Goal: Information Seeking & Learning: Learn about a topic

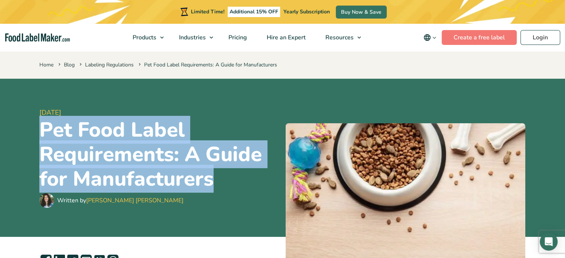
drag, startPoint x: 226, startPoint y: 179, endPoint x: 37, endPoint y: 130, distance: 195.3
click at [37, 130] on div "[DATE] Pet Food Label Requirements: A Guide for Manufacturers Written by [PERSO…" at bounding box center [283, 158] width 498 height 158
click at [43, 130] on h1 "Pet Food Label Requirements: A Guide for Manufacturers" at bounding box center [159, 155] width 241 height 74
click at [76, 138] on h1 "Pet Food Label Requirements: A Guide for Manufacturers" at bounding box center [159, 155] width 241 height 74
drag, startPoint x: 216, startPoint y: 184, endPoint x: 43, endPoint y: 133, distance: 180.6
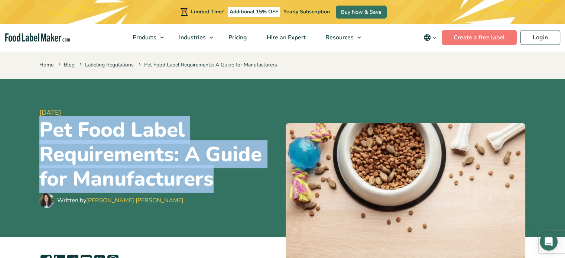
click at [43, 133] on h1 "Pet Food Label Requirements: A Guide for Manufacturers" at bounding box center [159, 155] width 241 height 74
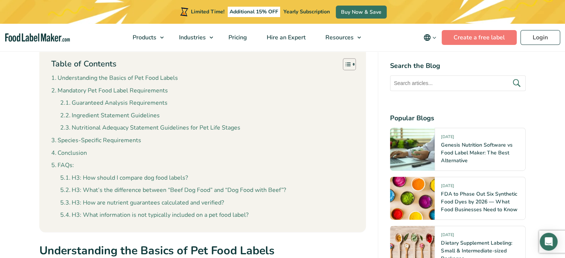
scroll to position [372, 0]
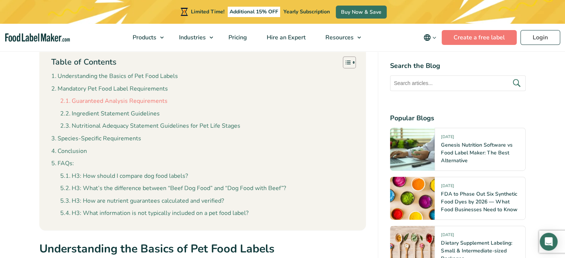
click at [149, 101] on link "Guaranteed Analysis Requirements" at bounding box center [113, 102] width 107 height 10
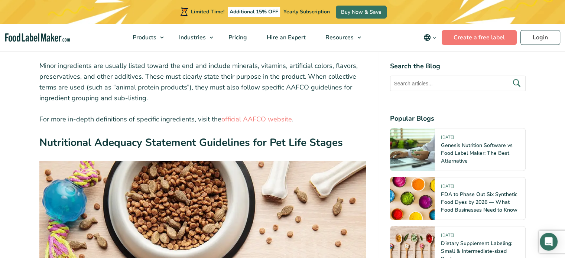
scroll to position [2024, 0]
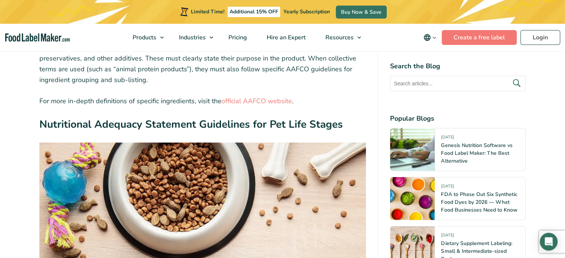
scroll to position [372, 0]
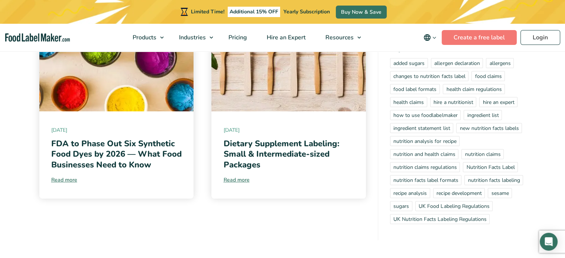
scroll to position [4887, 0]
